Goal: Transaction & Acquisition: Purchase product/service

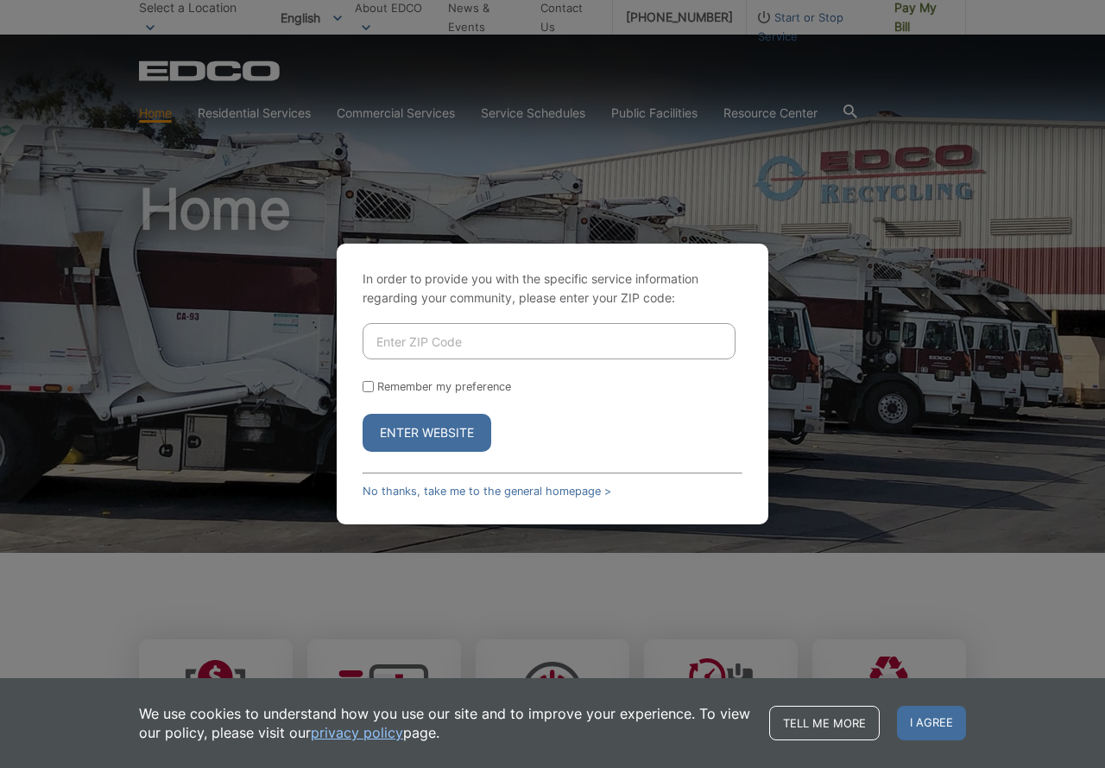
click at [471, 336] on input "Enter ZIP Code" at bounding box center [549, 341] width 373 height 36
type input "92026"
click at [363, 414] on button "Enter Website" at bounding box center [427, 433] width 129 height 38
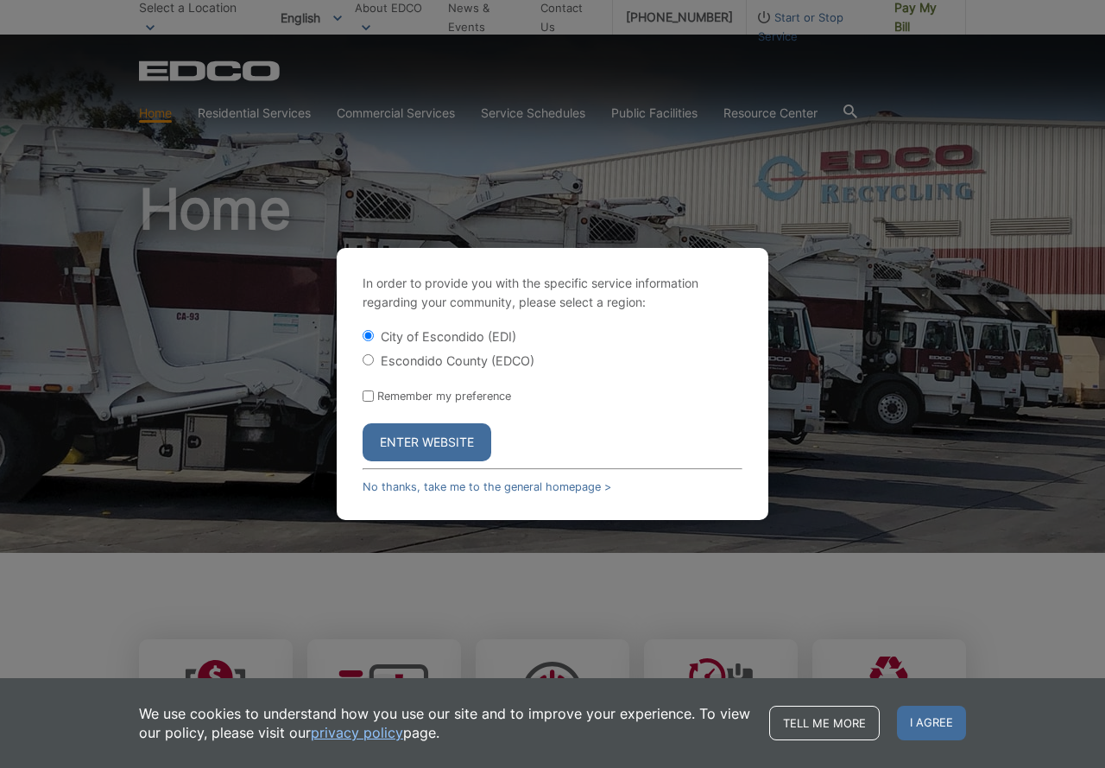
click at [379, 362] on div "Escondido County (EDCO)" at bounding box center [553, 359] width 380 height 17
click at [370, 363] on input "Escondido County (EDCO)" at bounding box center [368, 359] width 11 height 11
radio input "true"
click at [412, 439] on button "Enter Website" at bounding box center [427, 442] width 129 height 38
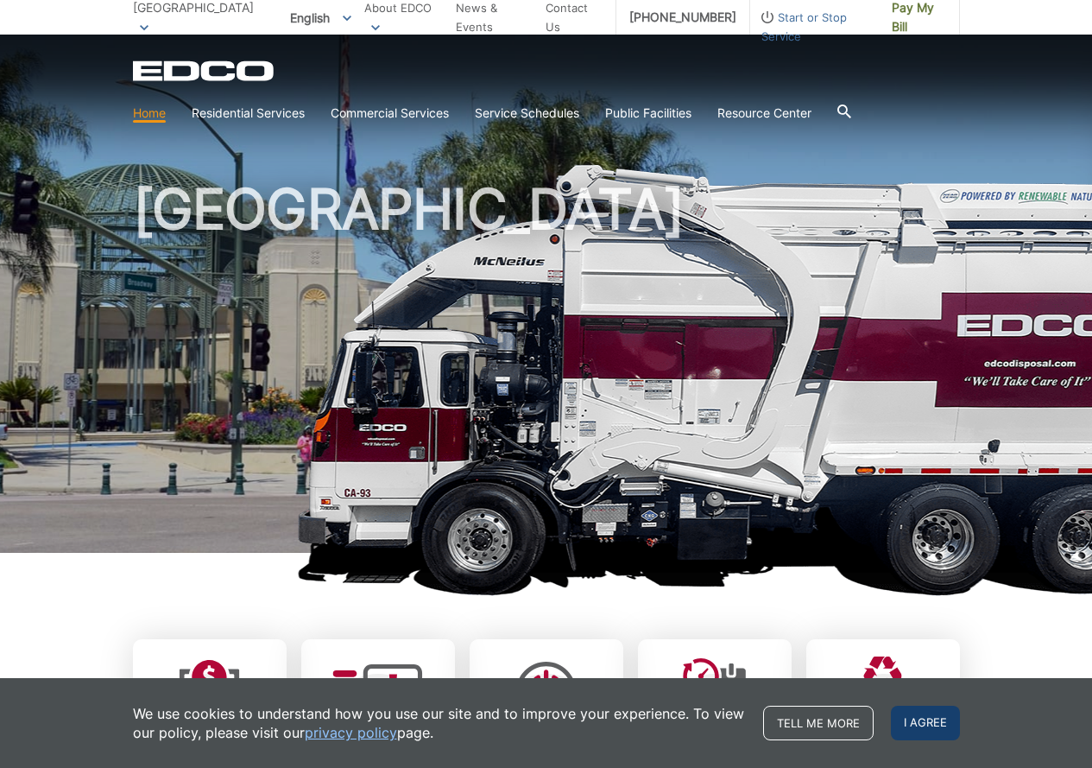
click at [916, 716] on span "I agree" at bounding box center [925, 722] width 69 height 35
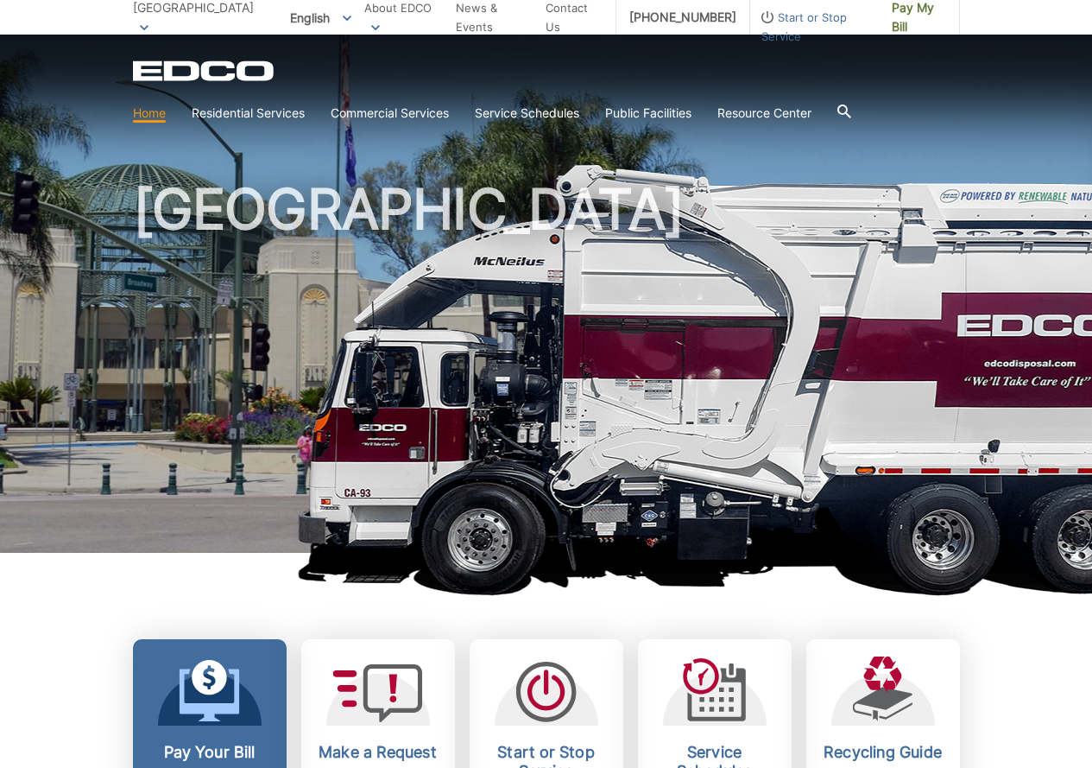
click at [171, 718] on div at bounding box center [210, 690] width 104 height 69
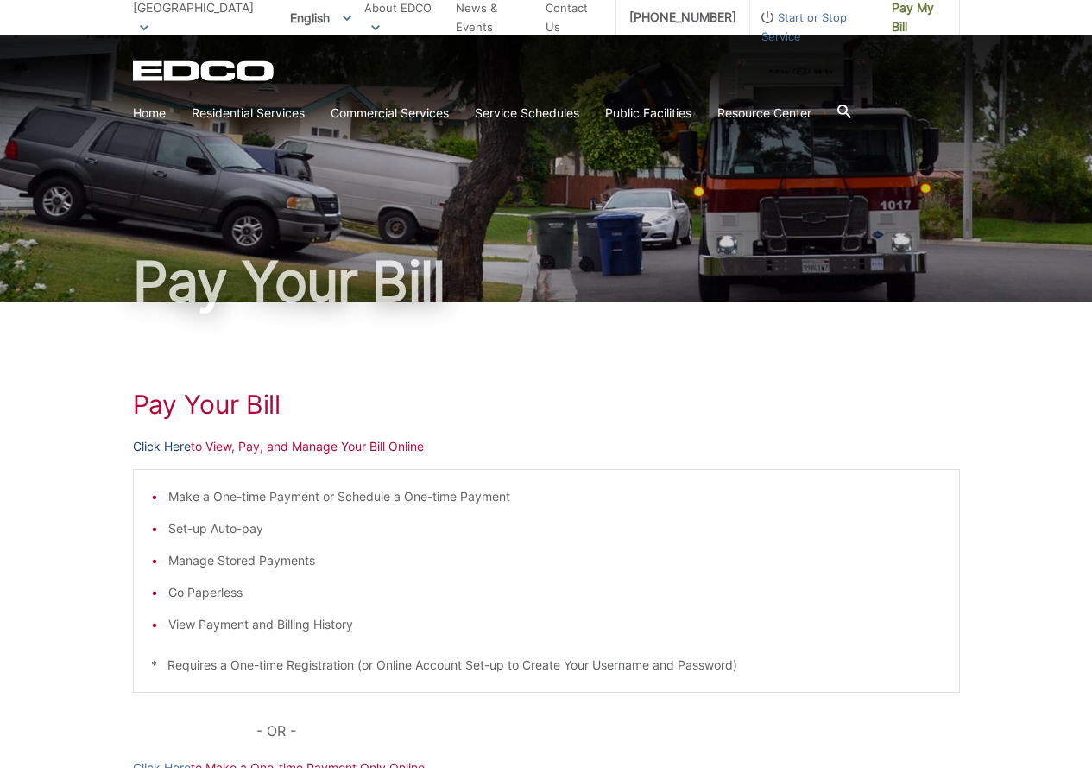
click at [176, 442] on link "Click Here" at bounding box center [162, 446] width 58 height 19
